Goal: Task Accomplishment & Management: Manage account settings

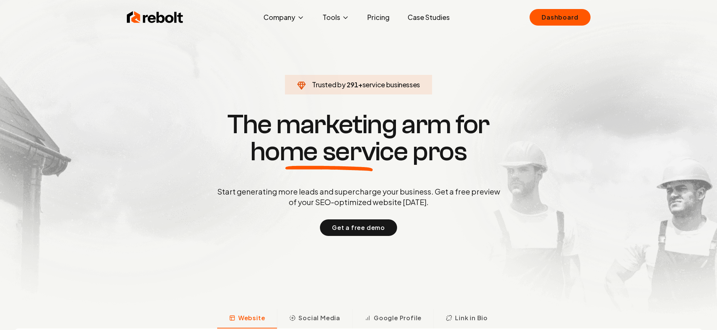
click at [529, 23] on div "Rebolt Company About Blog Jobs Tools Google Review QR Code Generator Google Bus…" at bounding box center [359, 17] width 482 height 23
click at [549, 21] on link "Dashboard" at bounding box center [559, 17] width 61 height 17
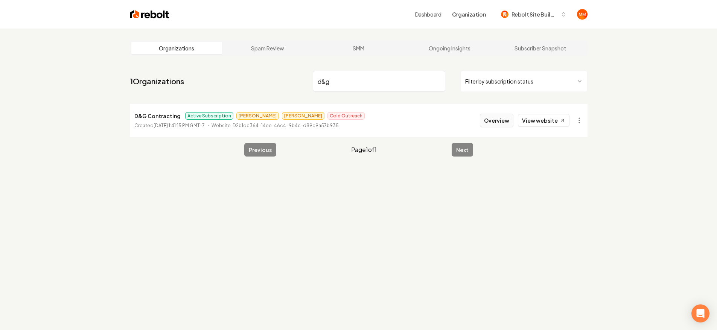
type input "d&g"
click at [488, 122] on button "Overview" at bounding box center [496, 121] width 33 height 14
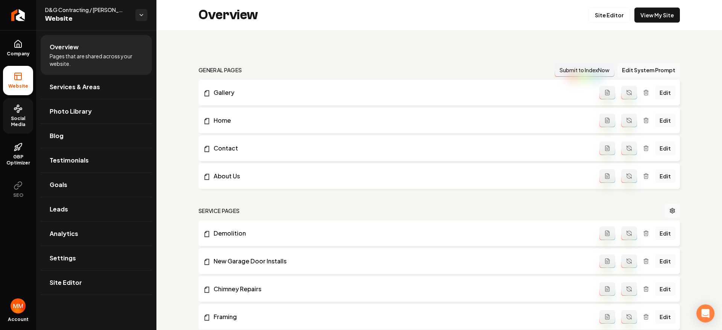
click at [28, 120] on span "Social Media" at bounding box center [18, 121] width 30 height 12
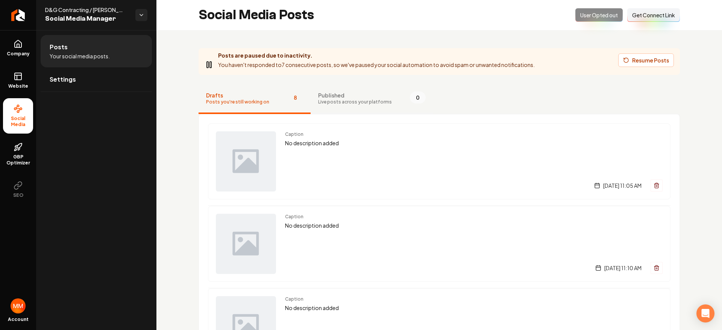
click at [373, 107] on button "Published Live posts across your platforms 0" at bounding box center [372, 99] width 123 height 30
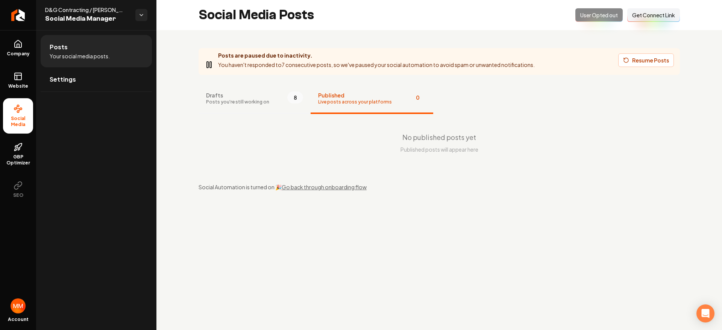
click at [256, 88] on button "Drafts Posts you're still working on 8" at bounding box center [255, 99] width 112 height 30
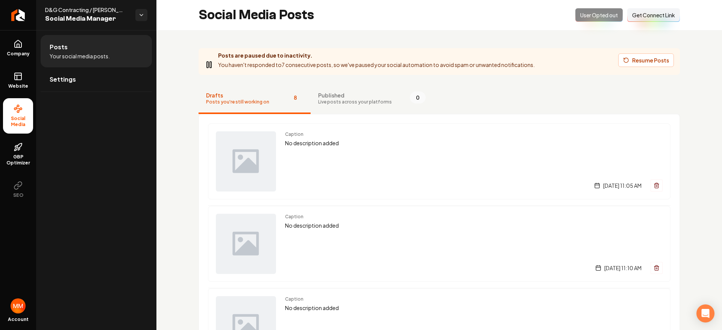
click at [254, 92] on span "Drafts" at bounding box center [237, 95] width 63 height 8
click at [264, 93] on span "Drafts" at bounding box center [237, 95] width 63 height 8
click at [515, 13] on div "Social Media Posts Opted Out User Opted out Connect Link Get Connect Link" at bounding box center [439, 15] width 566 height 30
click at [660, 18] on span "Get Connect Link" at bounding box center [653, 15] width 43 height 8
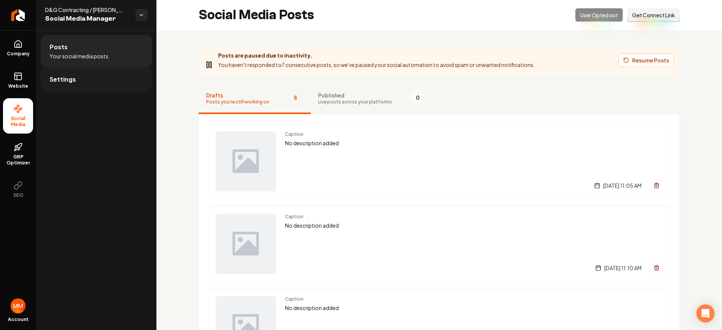
click at [119, 83] on link "Settings" at bounding box center [96, 79] width 111 height 24
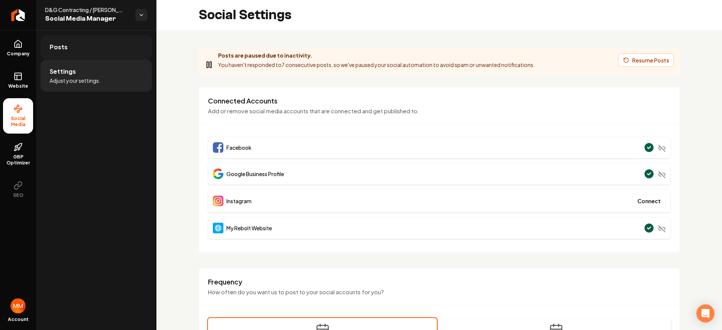
click at [99, 53] on link "Posts" at bounding box center [96, 47] width 111 height 24
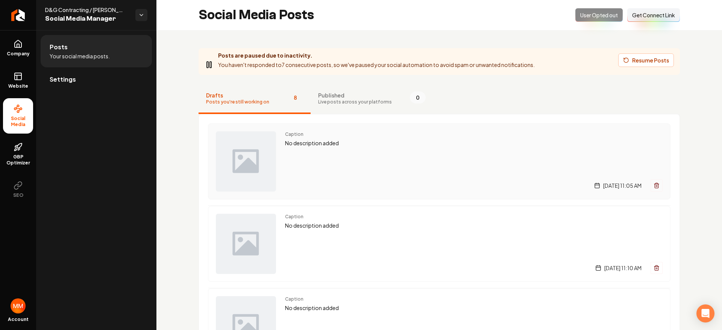
click at [335, 150] on div "Caption No description added [DATE] 11:05 AM" at bounding box center [474, 161] width 378 height 60
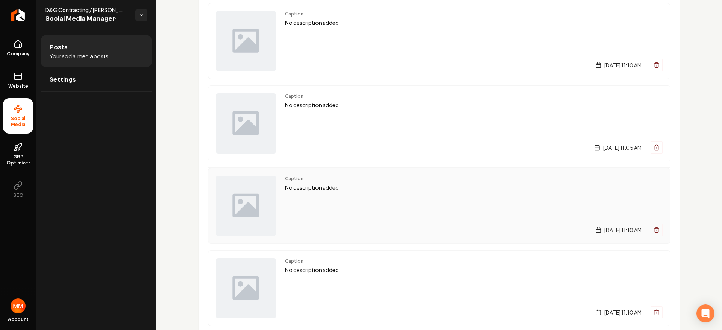
scroll to position [493, 0]
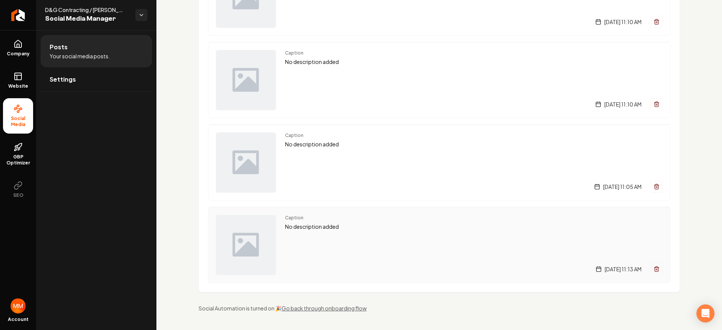
click at [401, 214] on div "Caption No description added [DATE] 11:13 AM" at bounding box center [439, 245] width 463 height 76
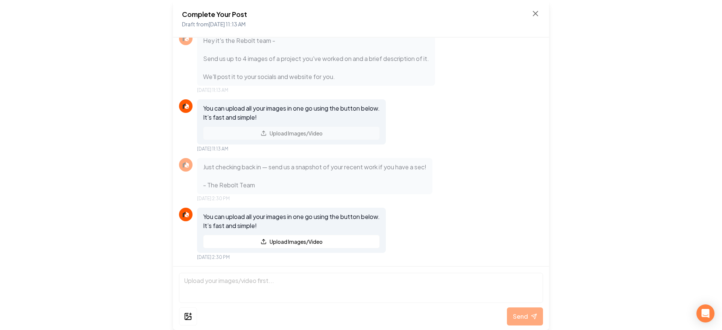
scroll to position [12, 0]
click at [534, 17] on icon at bounding box center [535, 13] width 9 height 9
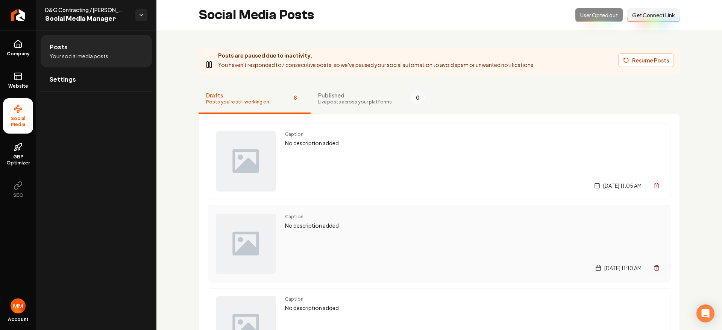
click at [414, 242] on div "Caption No description added [DATE] 11:10 AM" at bounding box center [474, 244] width 378 height 60
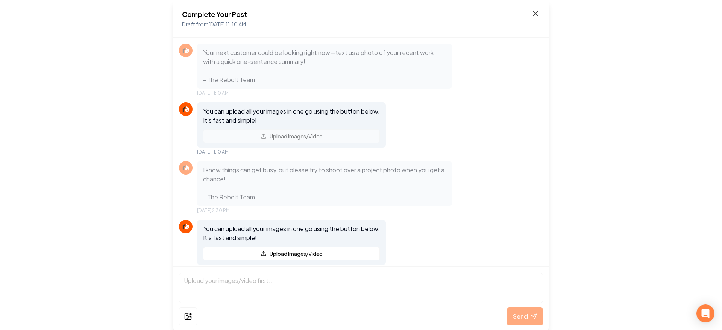
click at [535, 15] on icon at bounding box center [535, 13] width 9 height 9
